Goal: Information Seeking & Learning: Learn about a topic

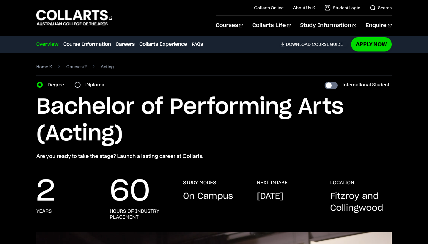
click at [79, 84] on input "Diploma" at bounding box center [78, 85] width 6 height 6
radio input "true"
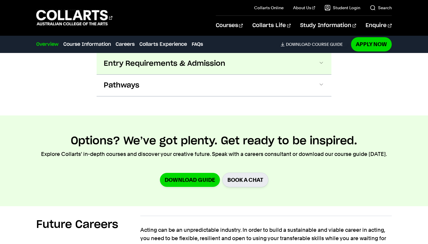
click at [0, 0] on button "Entry Requirements & Admission" at bounding box center [0, 0] width 0 height 0
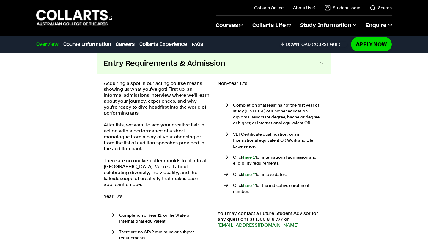
scroll to position [602, 0]
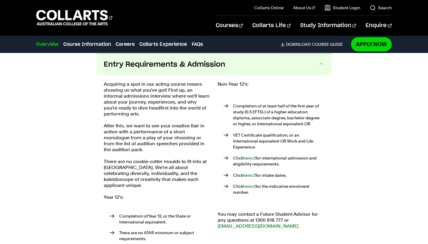
click at [171, 70] on button "Entry Requirements & Admission" at bounding box center [214, 64] width 235 height 21
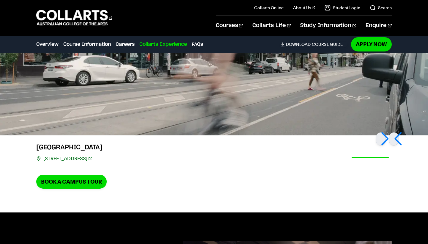
scroll to position [1020, 0]
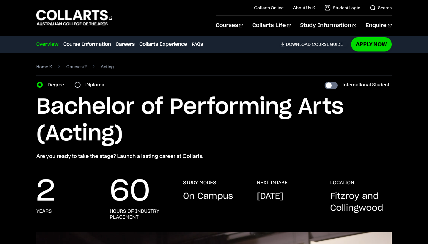
click at [80, 83] on input "Diploma" at bounding box center [78, 85] width 6 height 6
radio input "true"
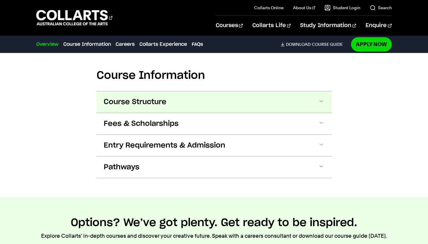
click at [0, 0] on button "Course Structure" at bounding box center [0, 0] width 0 height 0
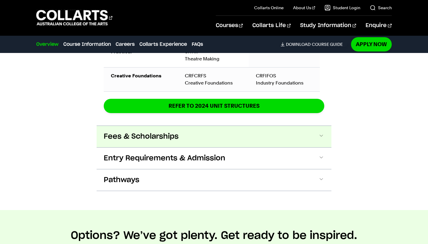
click at [0, 0] on span "Fees & Scholarships" at bounding box center [0, 0] width 0 height 0
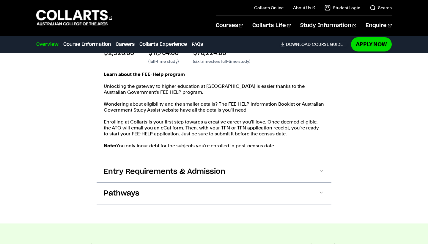
scroll to position [872, 0]
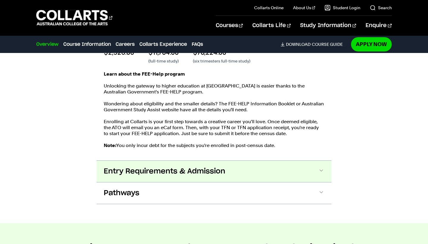
click at [0, 0] on button "Entry Requirements & Admission" at bounding box center [0, 0] width 0 height 0
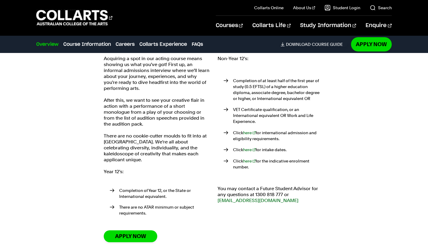
scroll to position [1004, 0]
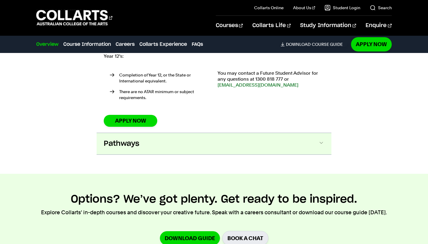
click at [0, 0] on button "Pathways" at bounding box center [0, 0] width 0 height 0
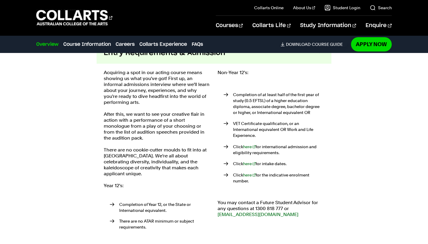
scroll to position [985, 0]
